Goal: Task Accomplishment & Management: Complete application form

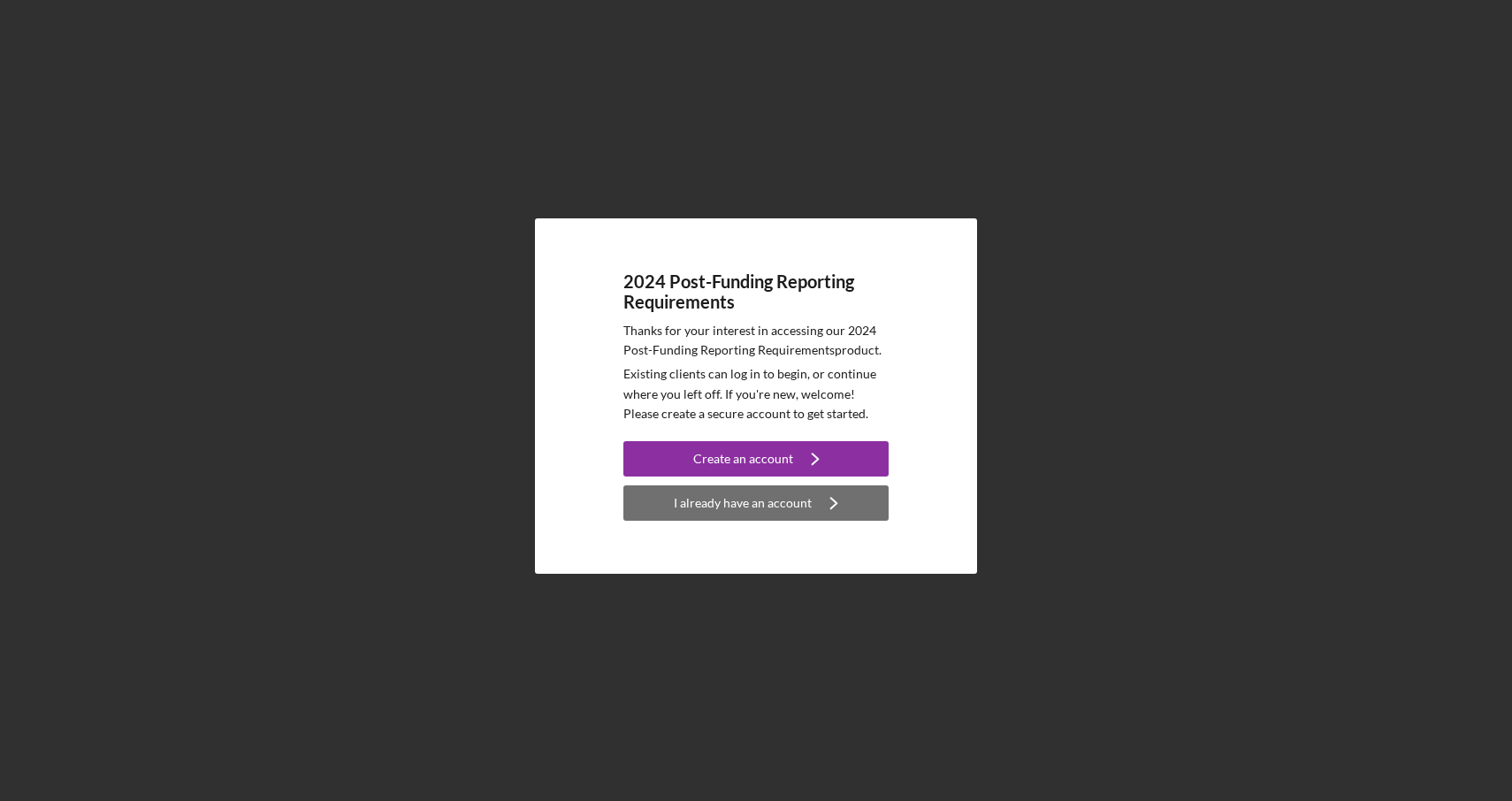
click at [703, 506] on div "I already have an account" at bounding box center [743, 503] width 138 height 35
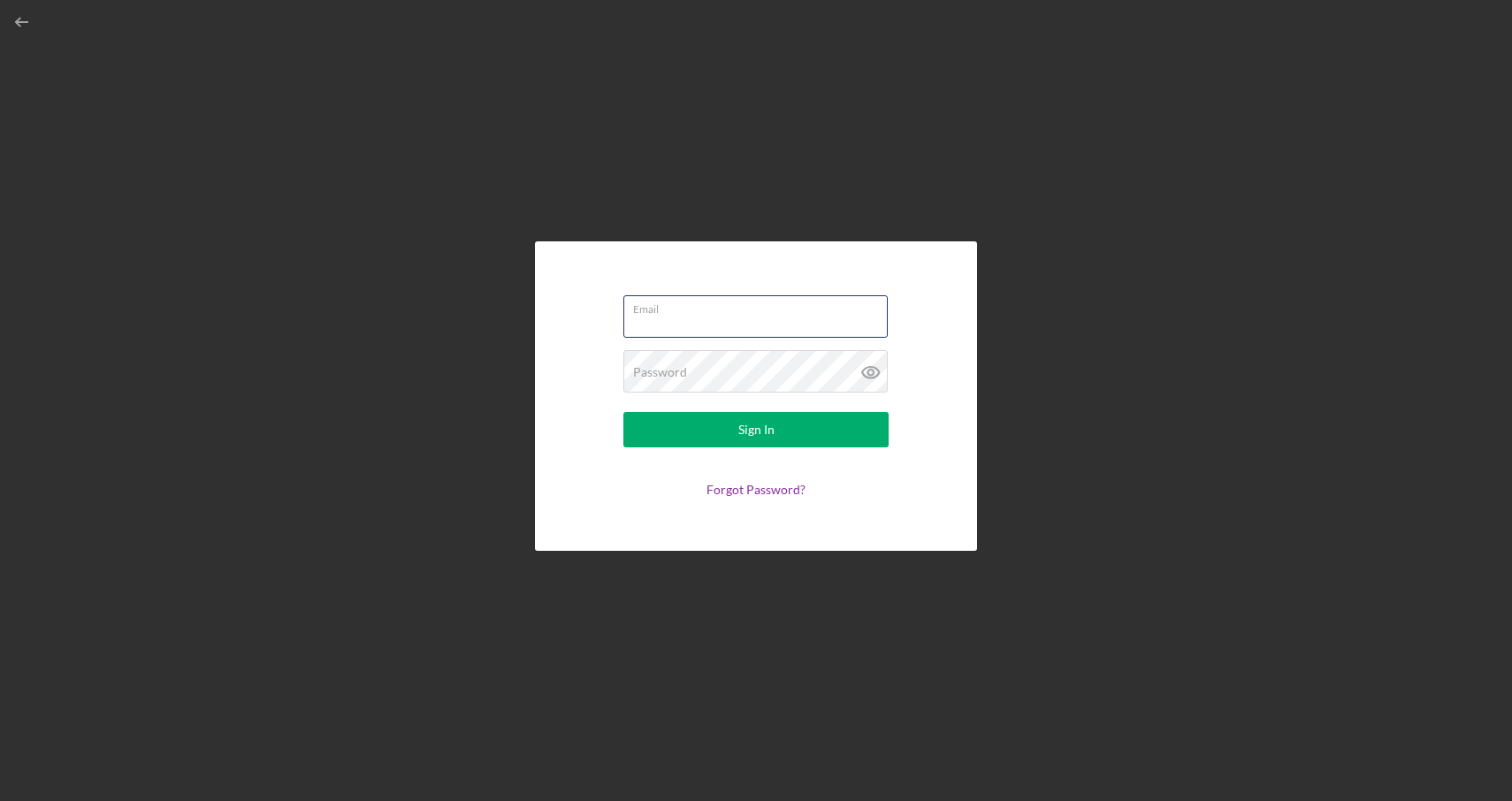
type input "[EMAIL_ADDRESS][DOMAIN_NAME]"
click at [756, 429] on button "Sign In" at bounding box center [756, 430] width 265 height 35
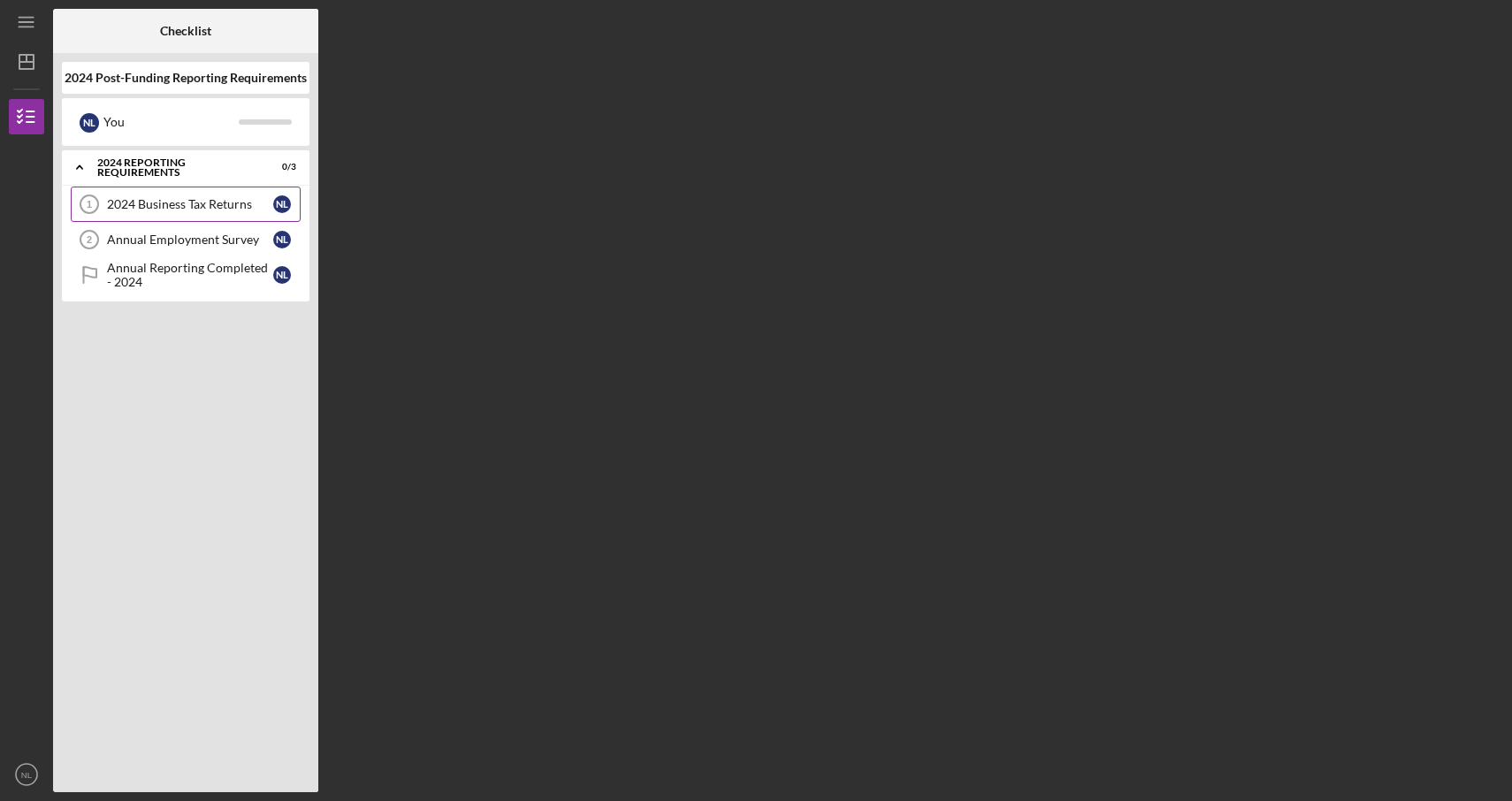
click at [223, 215] on link "2024 Business Tax Returns 1 2024 Business Tax Returns N L" at bounding box center [185, 204] width 230 height 35
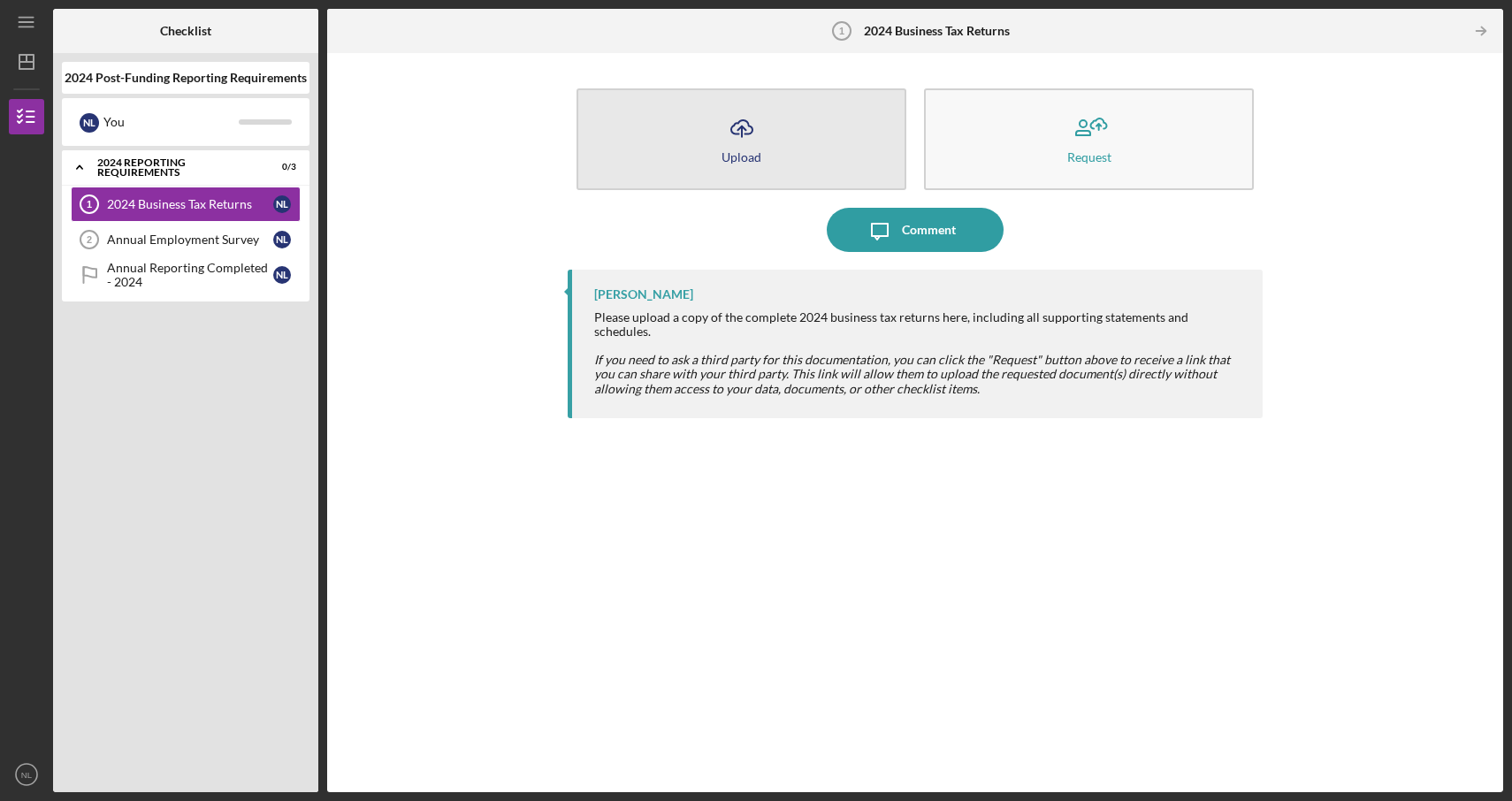
click at [740, 133] on icon "Icon/Upload" at bounding box center [741, 129] width 44 height 44
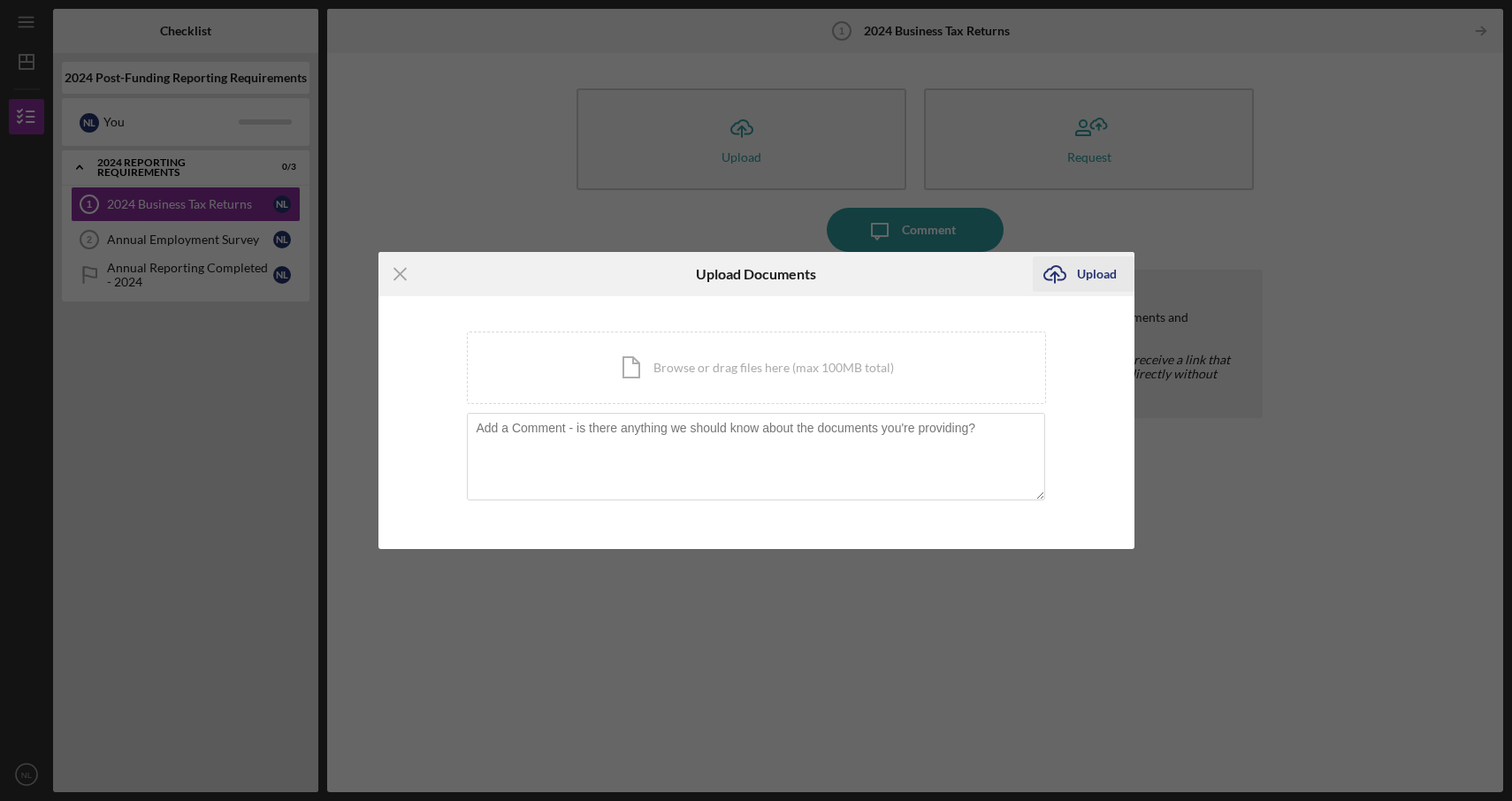
click at [1056, 276] on icon "Icon/Upload" at bounding box center [1054, 274] width 44 height 44
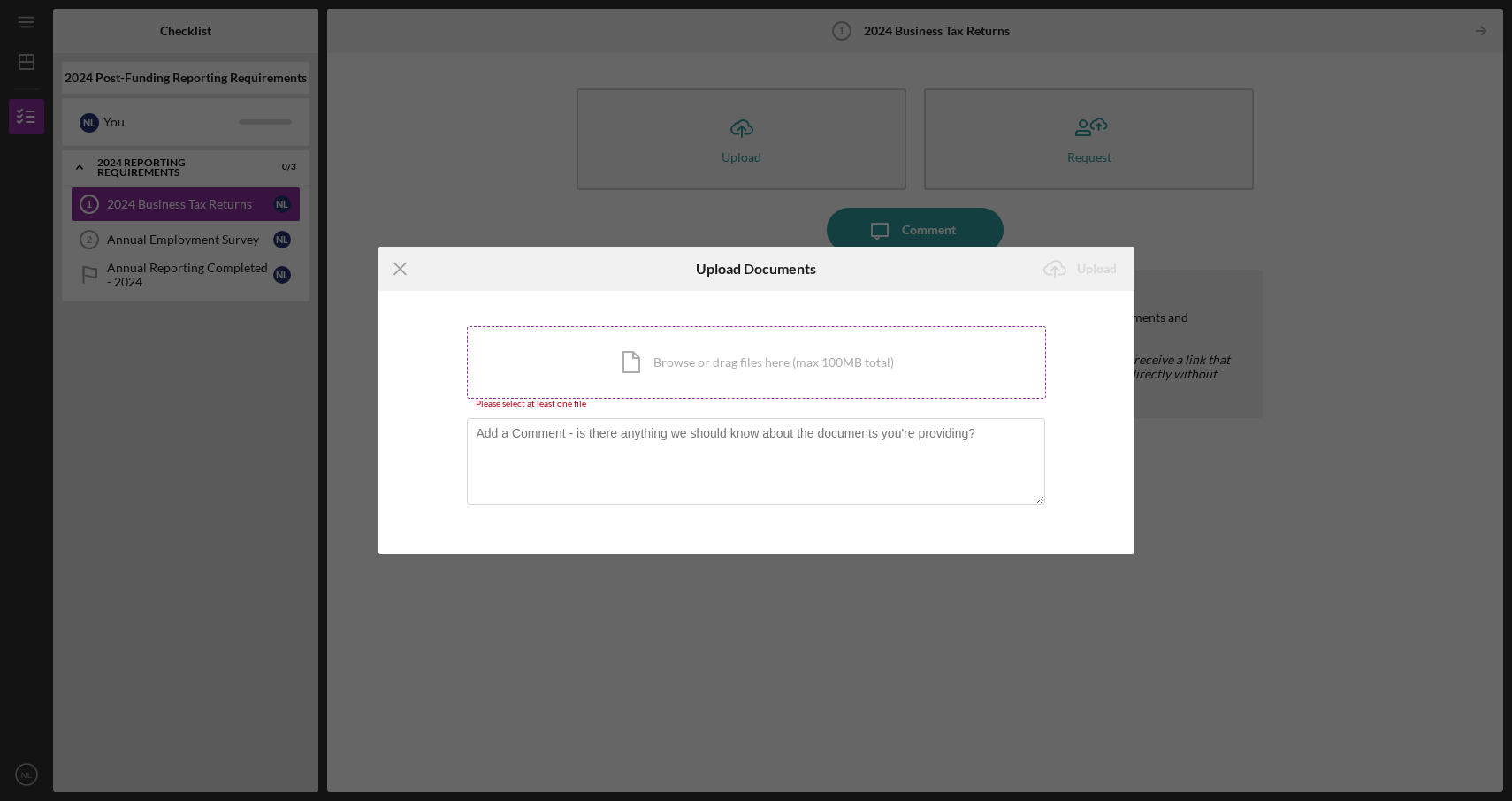
click at [816, 367] on div "Icon/Document Browse or drag files here (max 100MB total) Tap to choose files o…" at bounding box center [756, 363] width 579 height 73
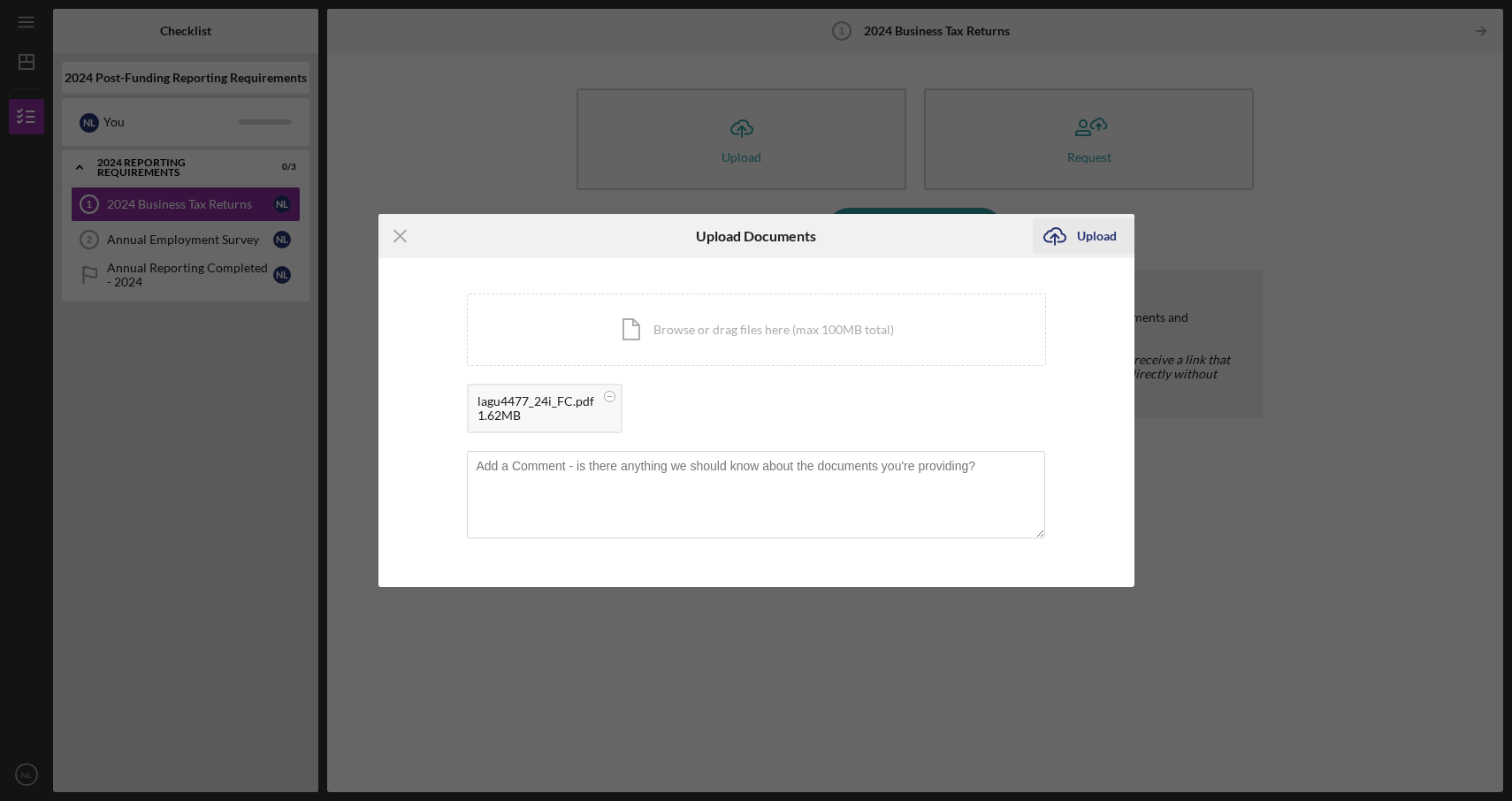
click at [1085, 236] on div "Upload" at bounding box center [1096, 236] width 40 height 35
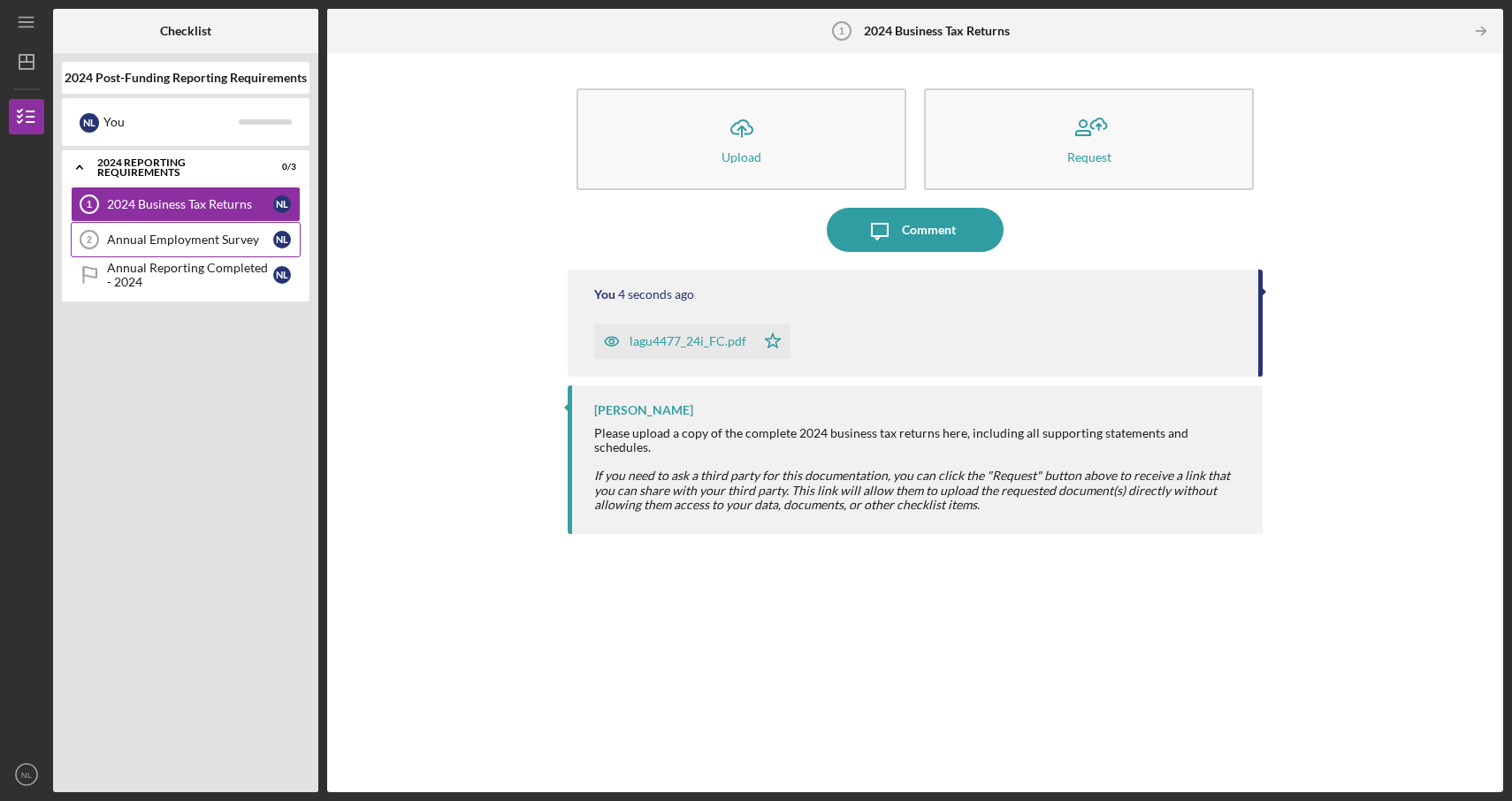
click at [233, 241] on div "Annual Employment Survey" at bounding box center [190, 240] width 166 height 14
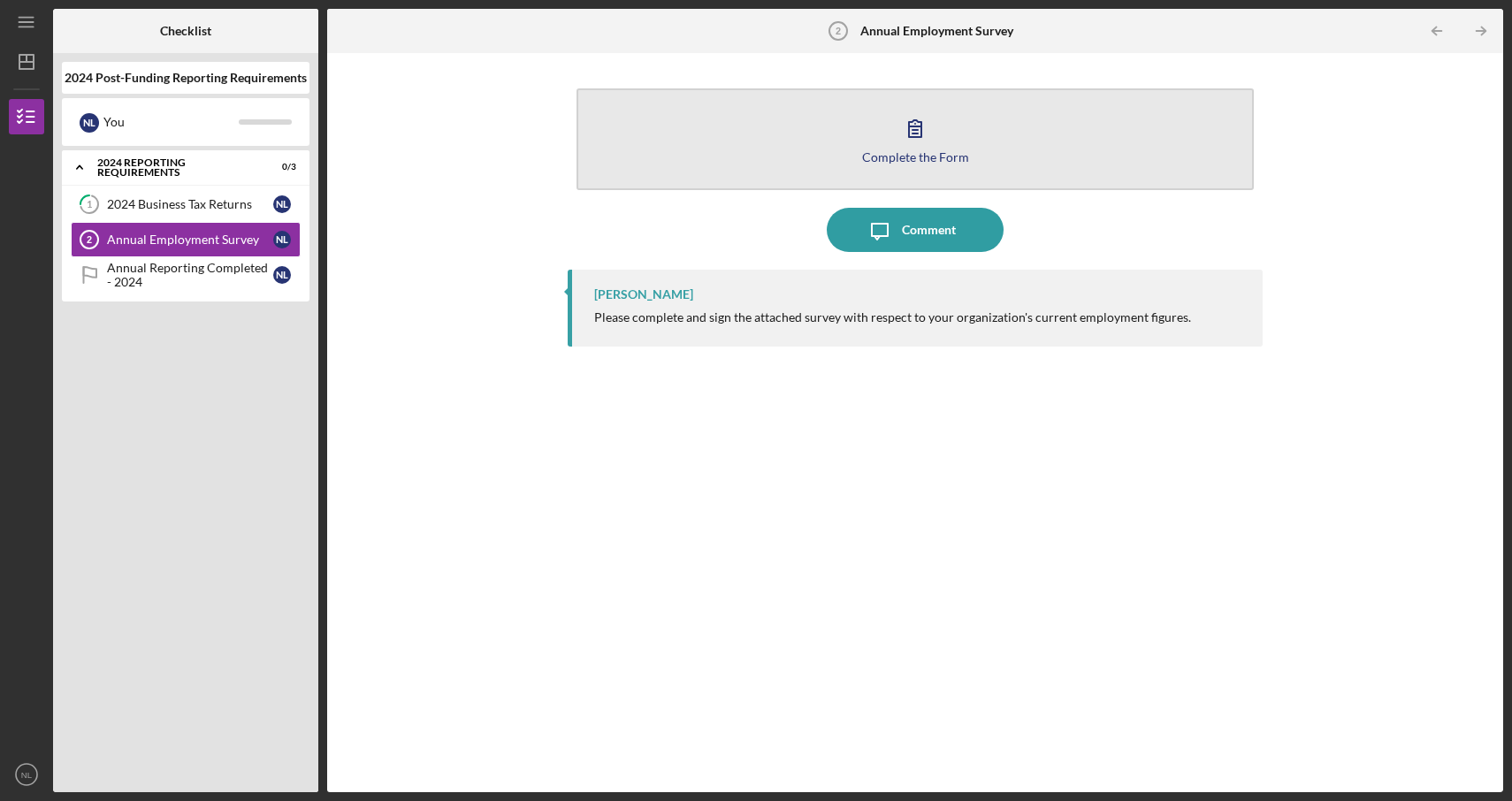
click at [875, 131] on button "Complete the Form Form" at bounding box center [915, 139] width 678 height 102
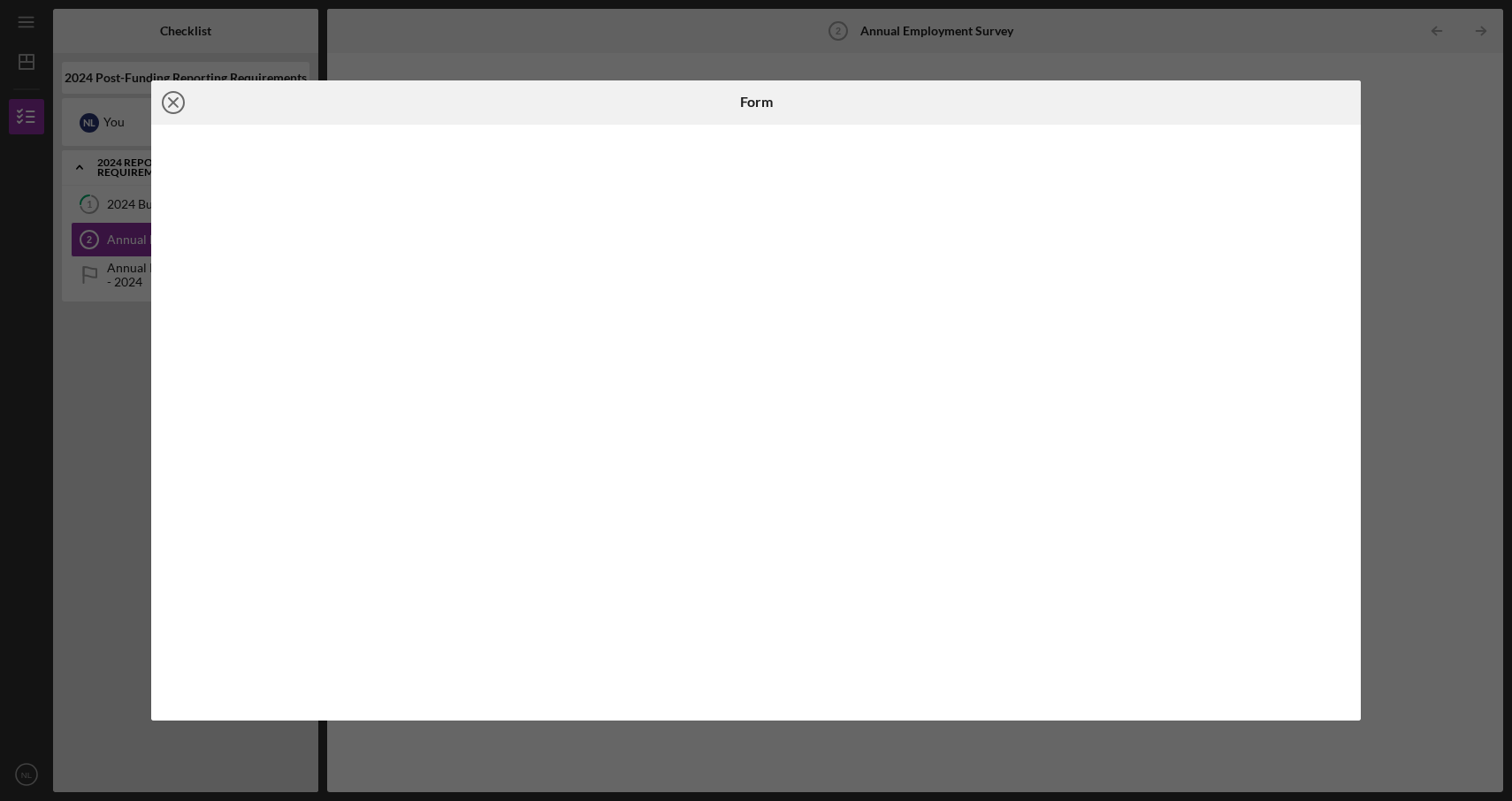
click at [174, 99] on icon "Icon/Close" at bounding box center [173, 103] width 44 height 44
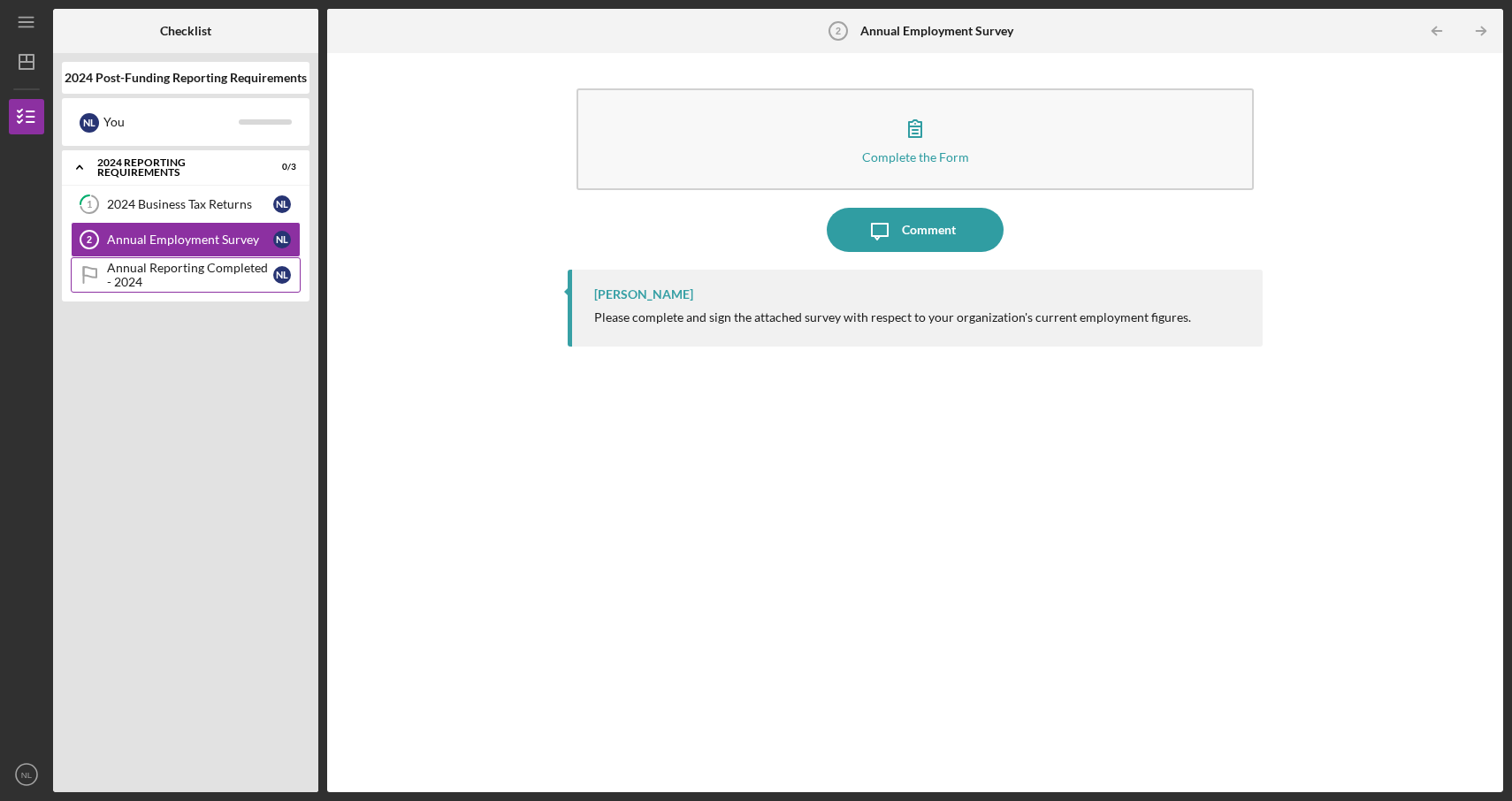
click at [155, 271] on div "Annual Reporting Completed - 2024" at bounding box center [190, 275] width 166 height 28
